Goal: Task Accomplishment & Management: Complete application form

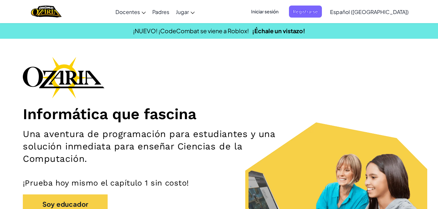
click at [282, 12] on span "Iniciar sesión" at bounding box center [264, 12] width 35 height 12
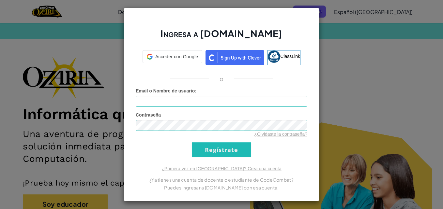
click at [325, 13] on div at bounding box center [372, 61] width 127 height 108
click at [319, 133] on div "Ingresa a [DOMAIN_NAME] ClassLink o Error desconocido. Email o Nombre de usuari…" at bounding box center [221, 104] width 443 height 209
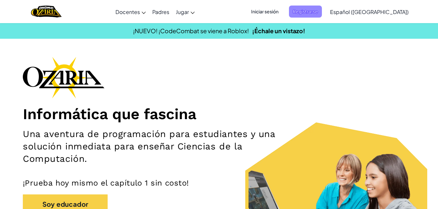
click at [321, 12] on span "Registrarse" at bounding box center [305, 12] width 33 height 12
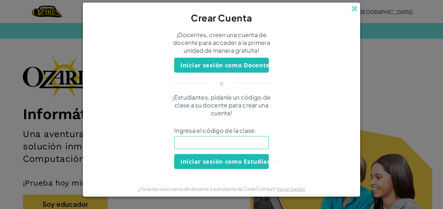
click at [214, 141] on input at bounding box center [221, 142] width 95 height 13
type input "JellyFaceName"
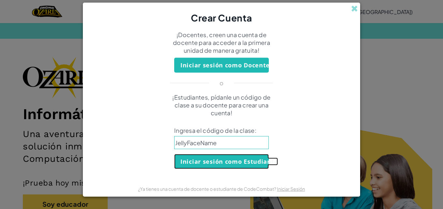
click at [211, 166] on button "Iniciar sesión como Estudiante" at bounding box center [221, 161] width 95 height 15
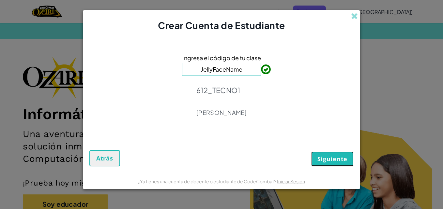
click at [346, 157] on span "Siguiente" at bounding box center [332, 159] width 30 height 8
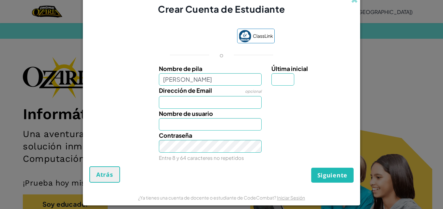
type input "[PERSON_NAME]"
click at [220, 98] on input "Dirección de Email" at bounding box center [210, 102] width 103 height 13
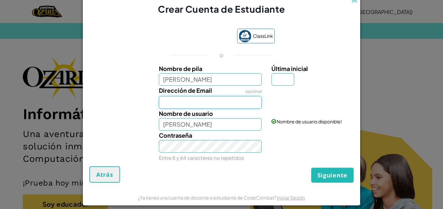
type input "[EMAIL_ADDRESS][DOMAIN_NAME]"
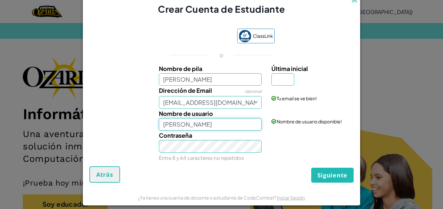
click at [197, 126] on input "[PERSON_NAME]" at bounding box center [210, 124] width 103 height 13
click at [210, 79] on input "[PERSON_NAME]" at bounding box center [210, 79] width 103 height 13
type input "[PERSON_NAME]"
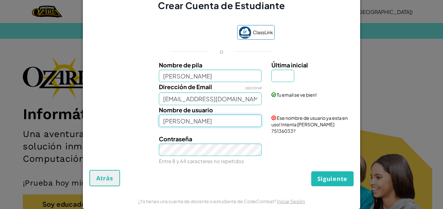
click at [239, 124] on input "[PERSON_NAME]" at bounding box center [210, 121] width 103 height 13
type input "[PERSON_NAME]"
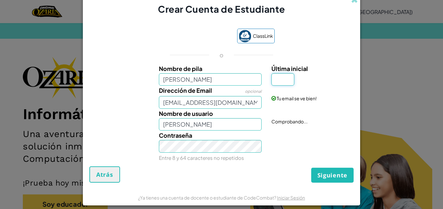
click at [272, 79] on input "Última inicial" at bounding box center [282, 79] width 23 height 13
type input "o"
click at [245, 119] on input "[PERSON_NAME]" at bounding box center [210, 124] width 103 height 13
click at [224, 125] on input "[PERSON_NAME]" at bounding box center [210, 124] width 103 height 13
click at [221, 125] on input "[PERSON_NAME]" at bounding box center [210, 124] width 103 height 13
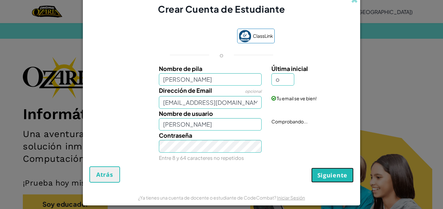
click at [311, 169] on button "Siguiente" at bounding box center [332, 175] width 42 height 15
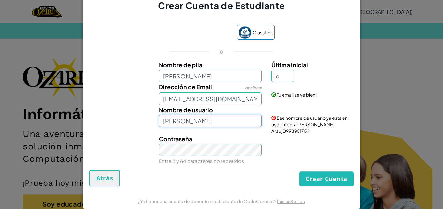
click at [228, 115] on input "[PERSON_NAME]" at bounding box center [210, 121] width 103 height 13
type input "[PERSON_NAME] AraujO2"
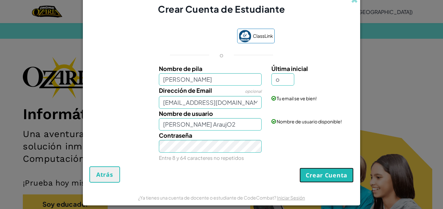
click at [324, 179] on button "Crear Cuenta" at bounding box center [326, 175] width 54 height 15
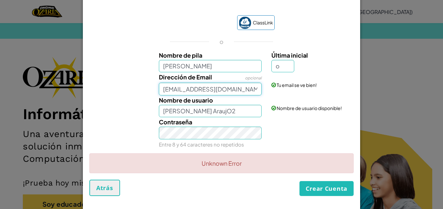
click at [243, 92] on input "[EMAIL_ADDRESS][DOMAIN_NAME]" at bounding box center [210, 89] width 103 height 13
type input "e"
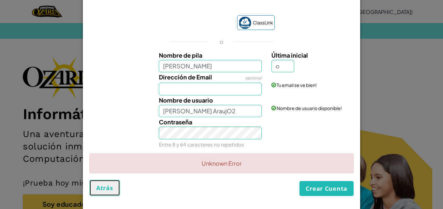
click at [106, 182] on button "Atrás" at bounding box center [104, 188] width 31 height 16
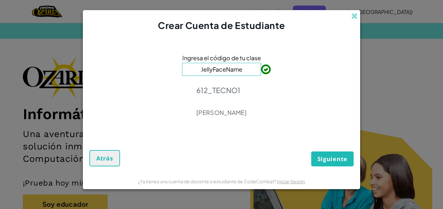
click at [106, 182] on div "¿Ya tienes una cuenta de docente o estudiante de CodeCombat? Iniciar Sesión" at bounding box center [221, 181] width 277 height 16
click at [106, 161] on span "Atrás" at bounding box center [104, 158] width 17 height 8
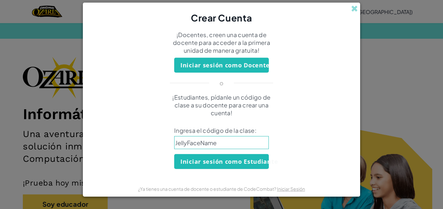
click at [27, 110] on div "Crear Cuenta ¡Docentes, creen una cuenta de docente para acceder a la primera u…" at bounding box center [221, 104] width 443 height 209
click at [352, 5] on span at bounding box center [354, 8] width 7 height 7
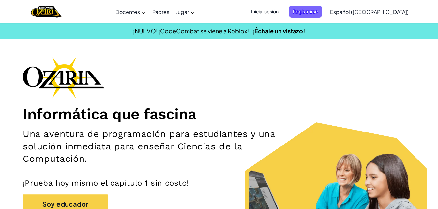
click at [282, 12] on span "Iniciar sesión" at bounding box center [264, 12] width 35 height 12
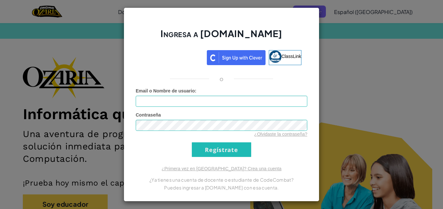
click at [217, 95] on div "Email o Nombre de usuario :" at bounding box center [221, 97] width 171 height 19
click at [211, 104] on input "Email o Nombre de usuario :" at bounding box center [221, 101] width 171 height 11
type input "[EMAIL_ADDRESS][DOMAIN_NAME]"
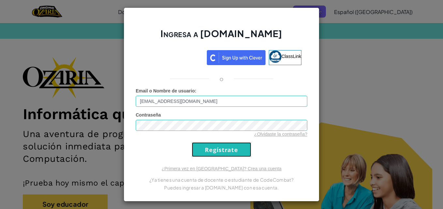
click at [225, 151] on input "Regístrate" at bounding box center [221, 149] width 59 height 15
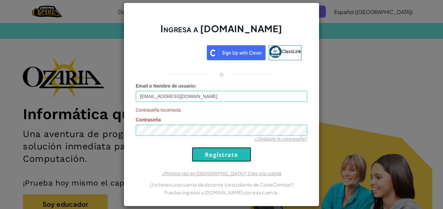
click at [206, 154] on input "Regístrate" at bounding box center [221, 154] width 59 height 15
click at [269, 137] on link "¿Olvidaste la contraseña?" at bounding box center [280, 139] width 53 height 5
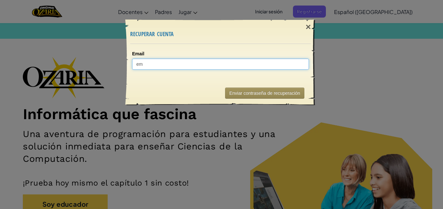
type input "emi"
